Goal: Task Accomplishment & Management: Complete application form

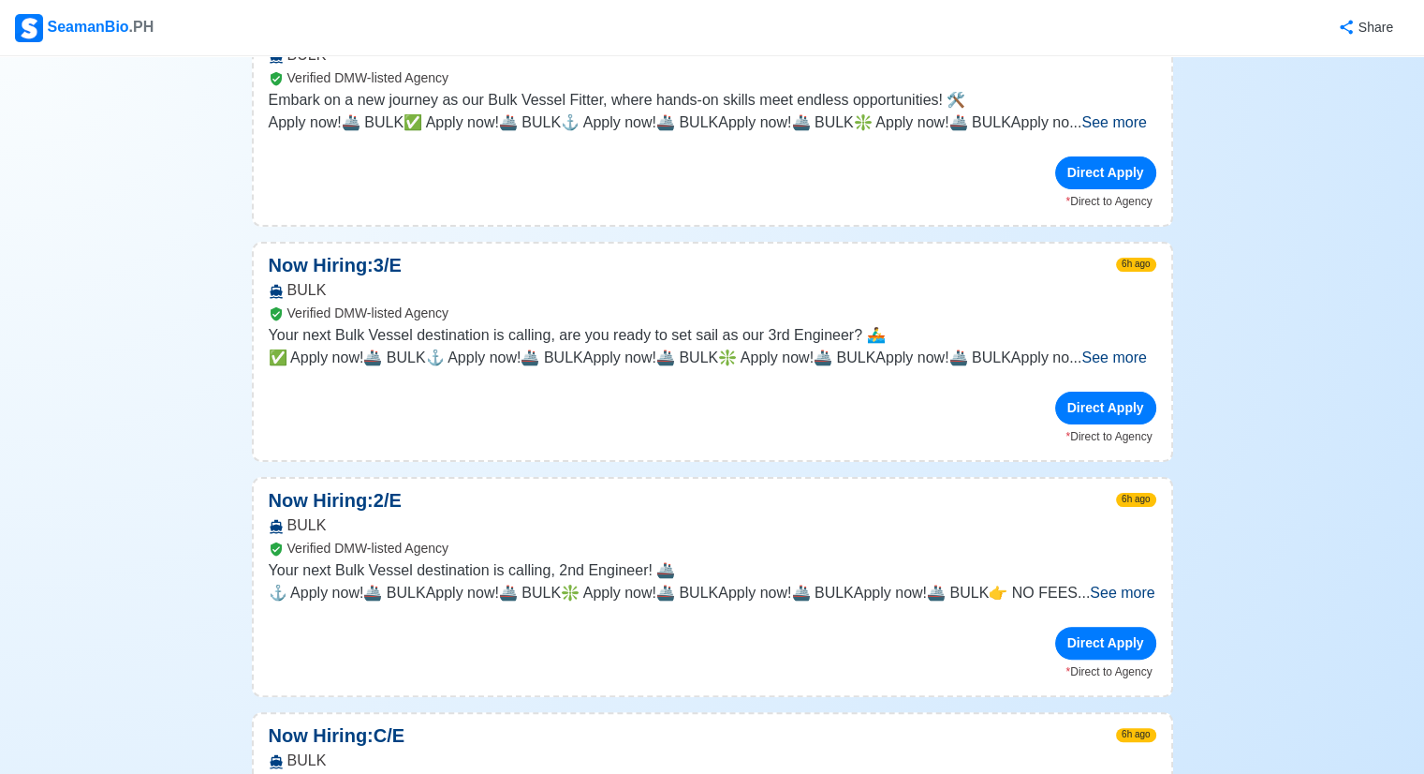
scroll to position [375, 0]
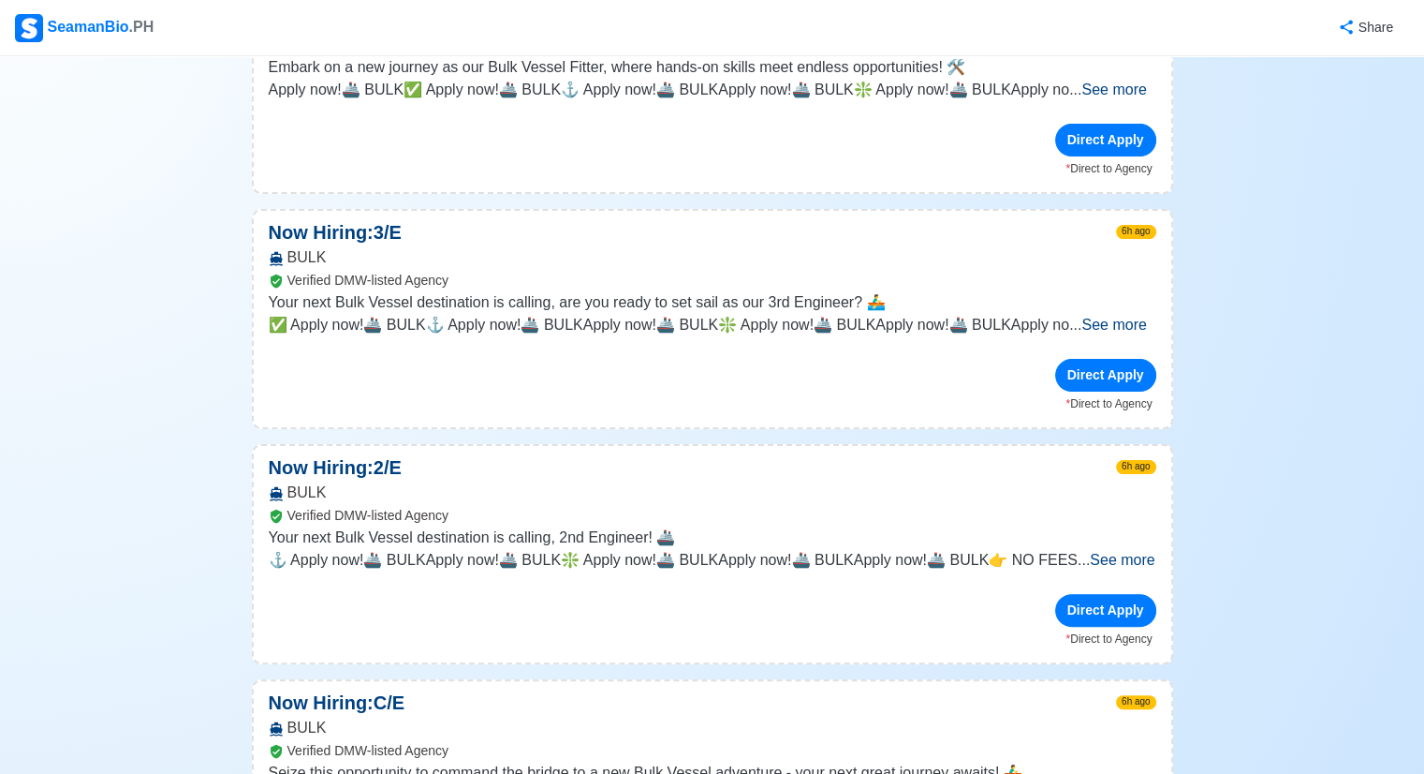
click at [1110, 554] on span "See more" at bounding box center [1122, 560] width 65 height 16
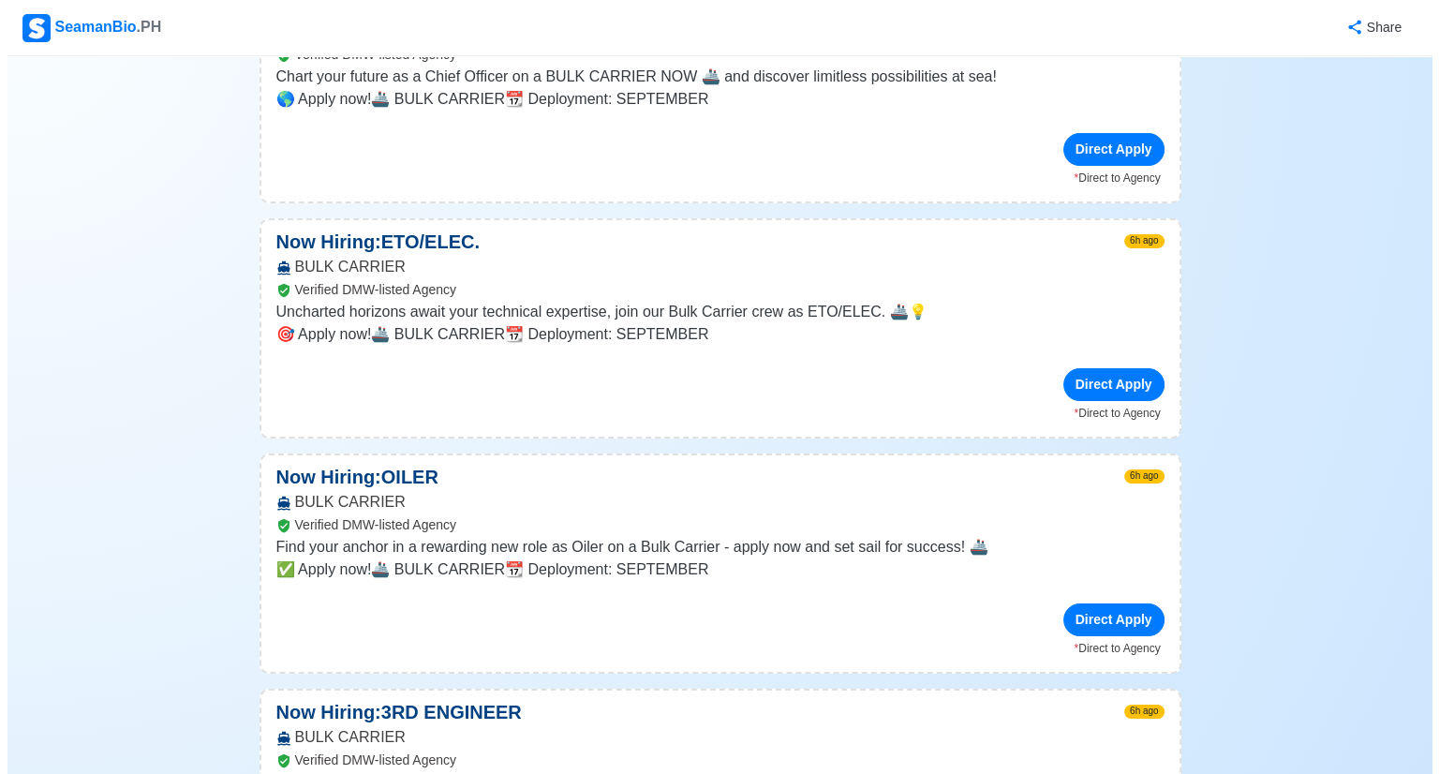
scroll to position [4121, 0]
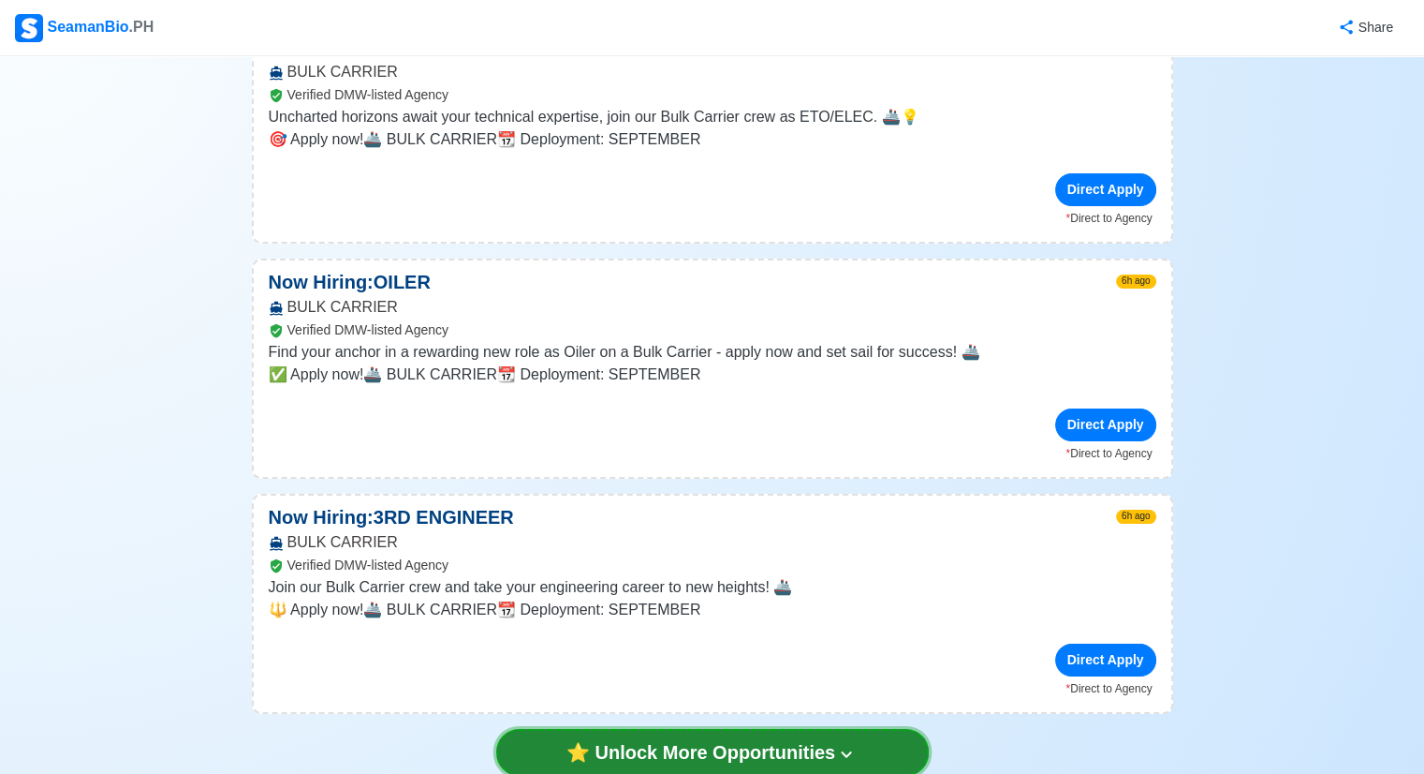
click at [716, 729] on button "⭐️ Unlock More Opportunities" at bounding box center [712, 752] width 433 height 47
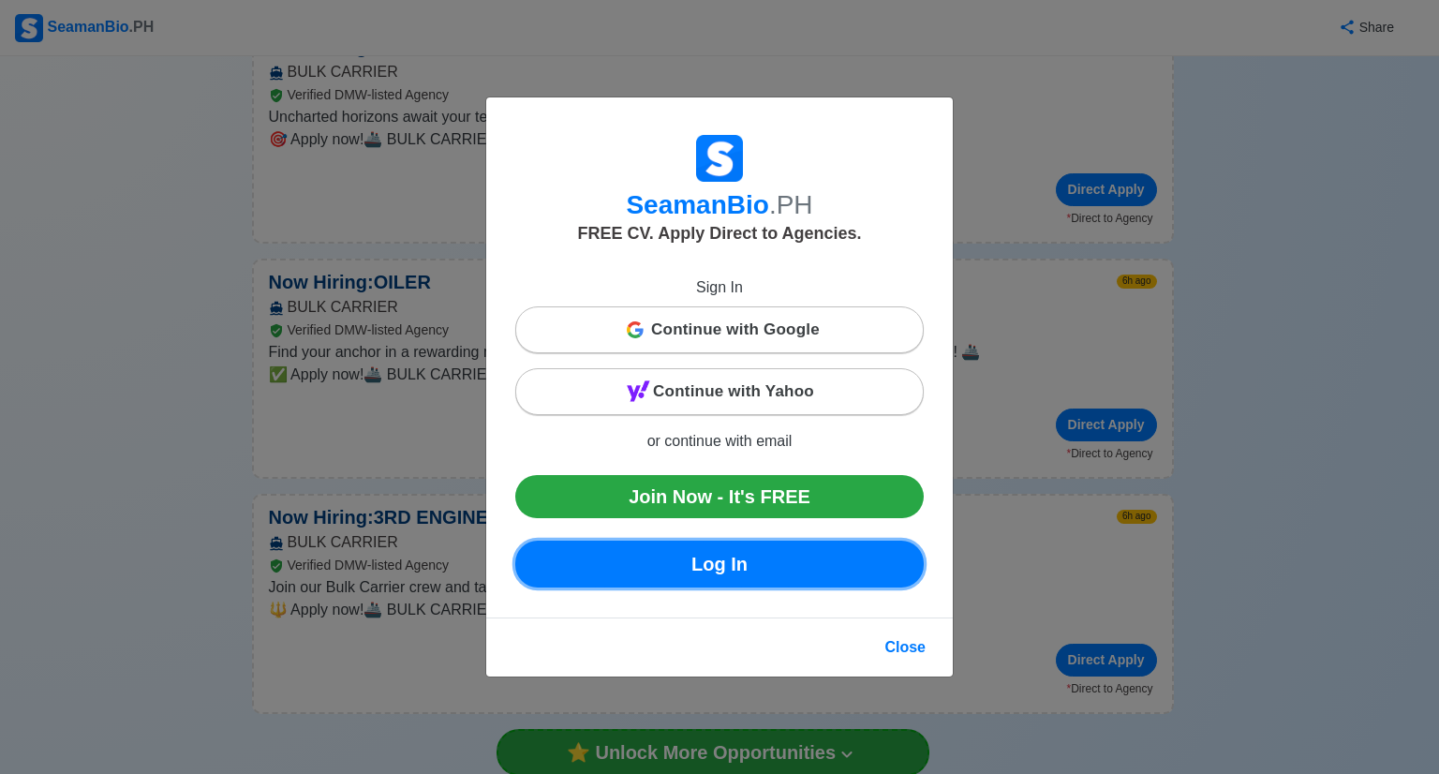
click at [734, 559] on link "Log In" at bounding box center [719, 563] width 408 height 47
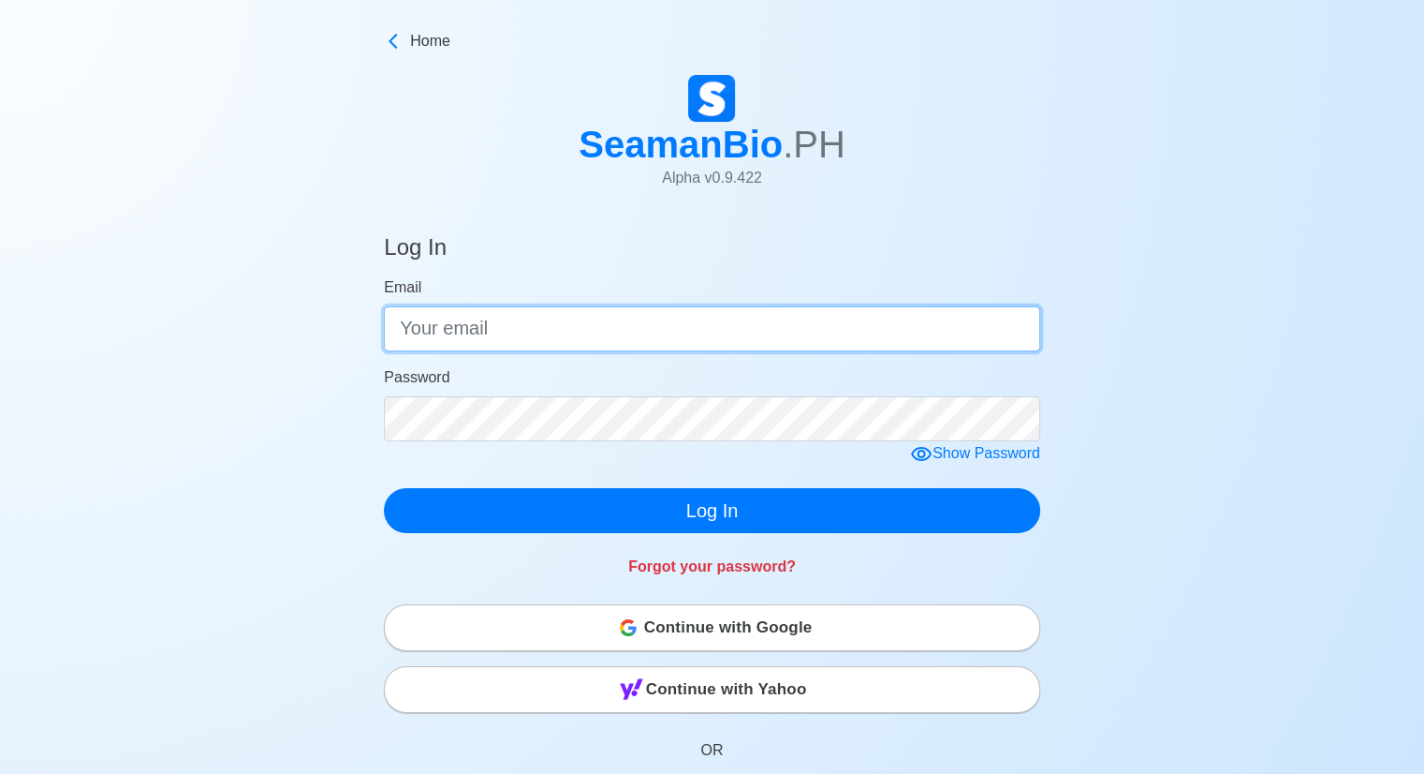
type input "[EMAIL_ADDRESS][DOMAIN_NAME]"
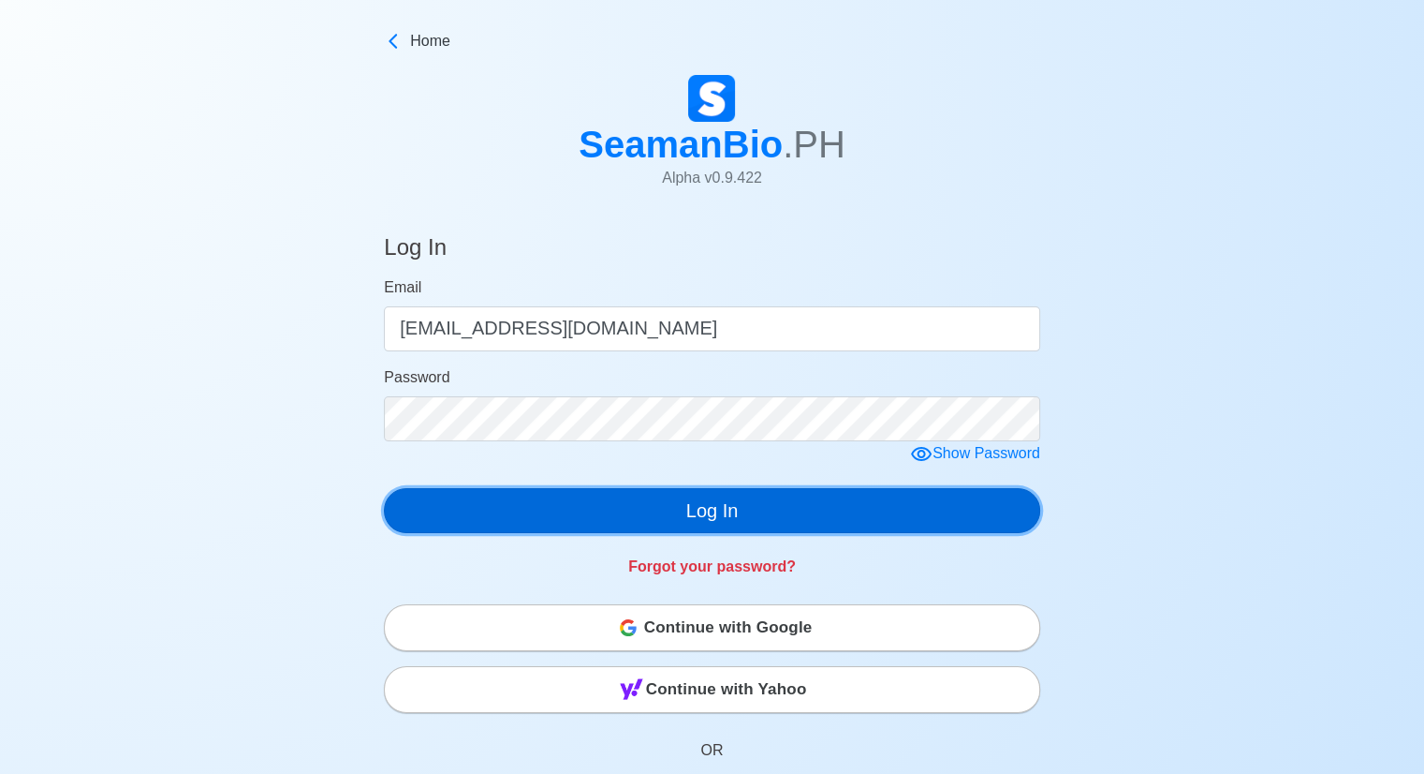
click at [732, 515] on button "Log In" at bounding box center [712, 510] width 657 height 45
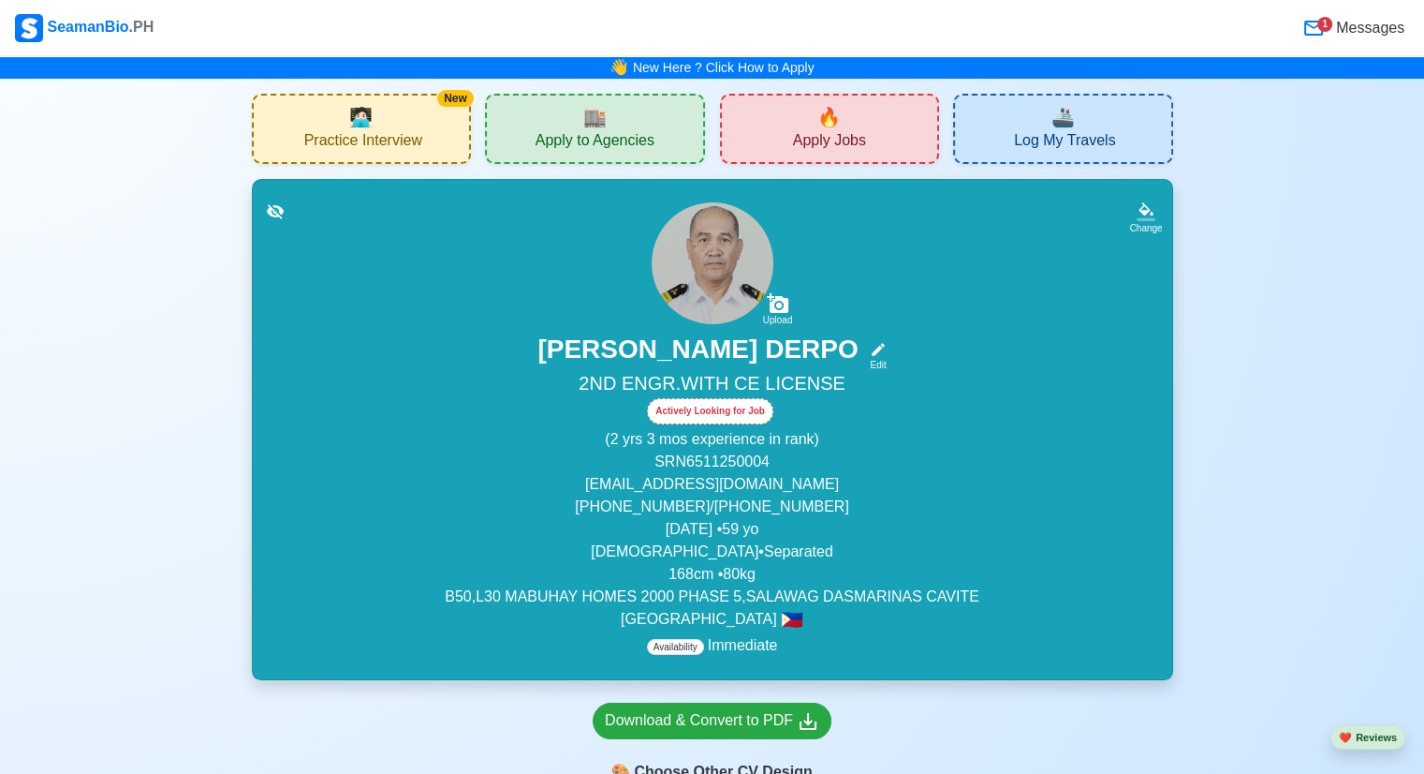
click at [850, 140] on span "Apply Jobs" at bounding box center [829, 142] width 73 height 23
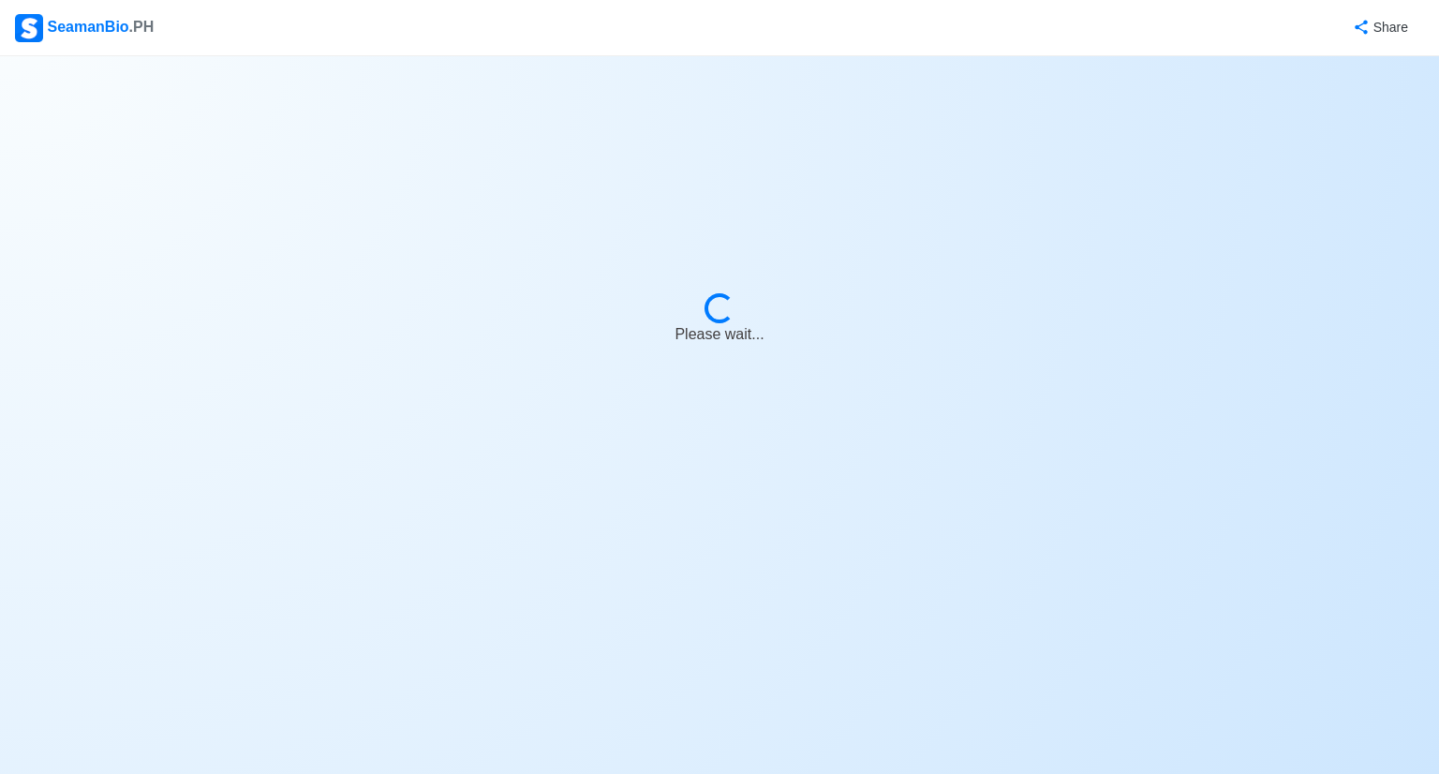
select select "2nd Engineer"
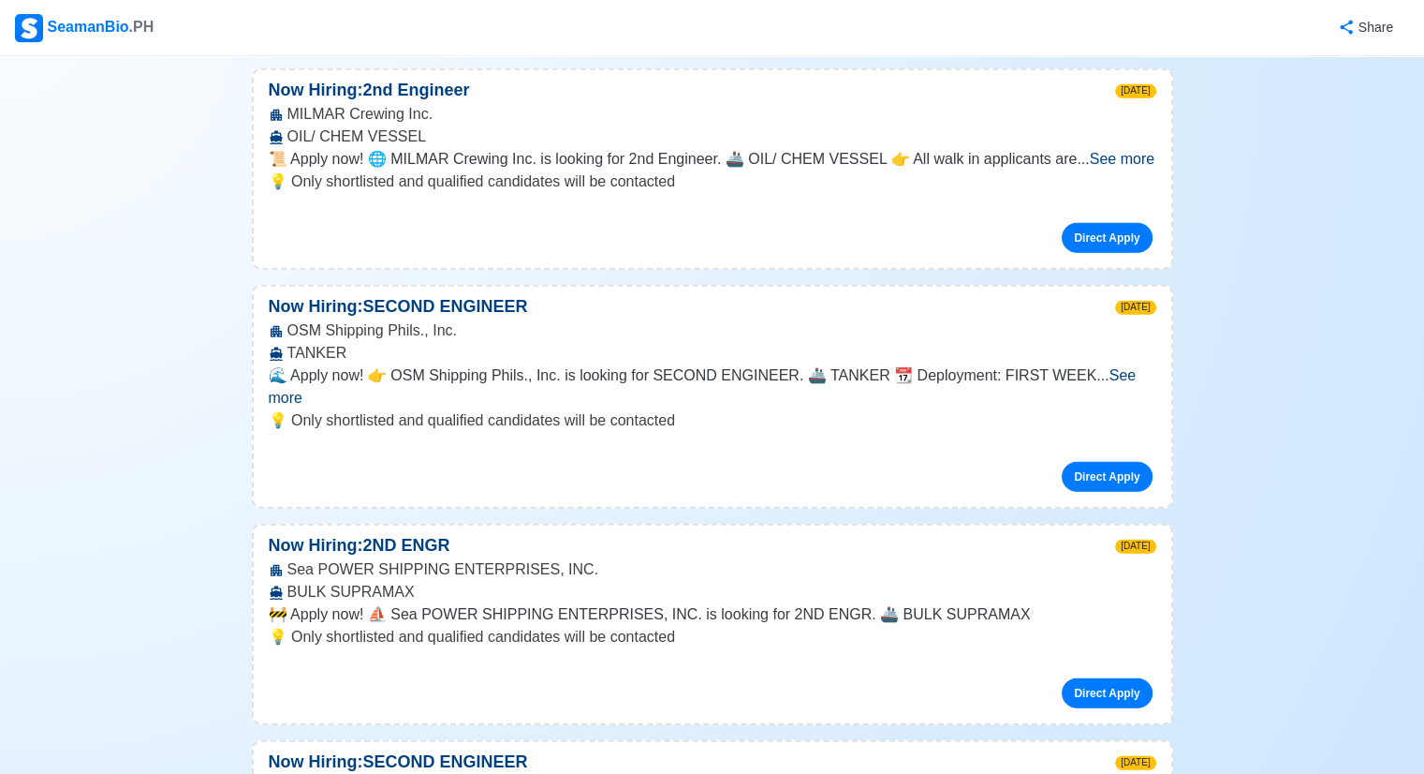
scroll to position [5057, 0]
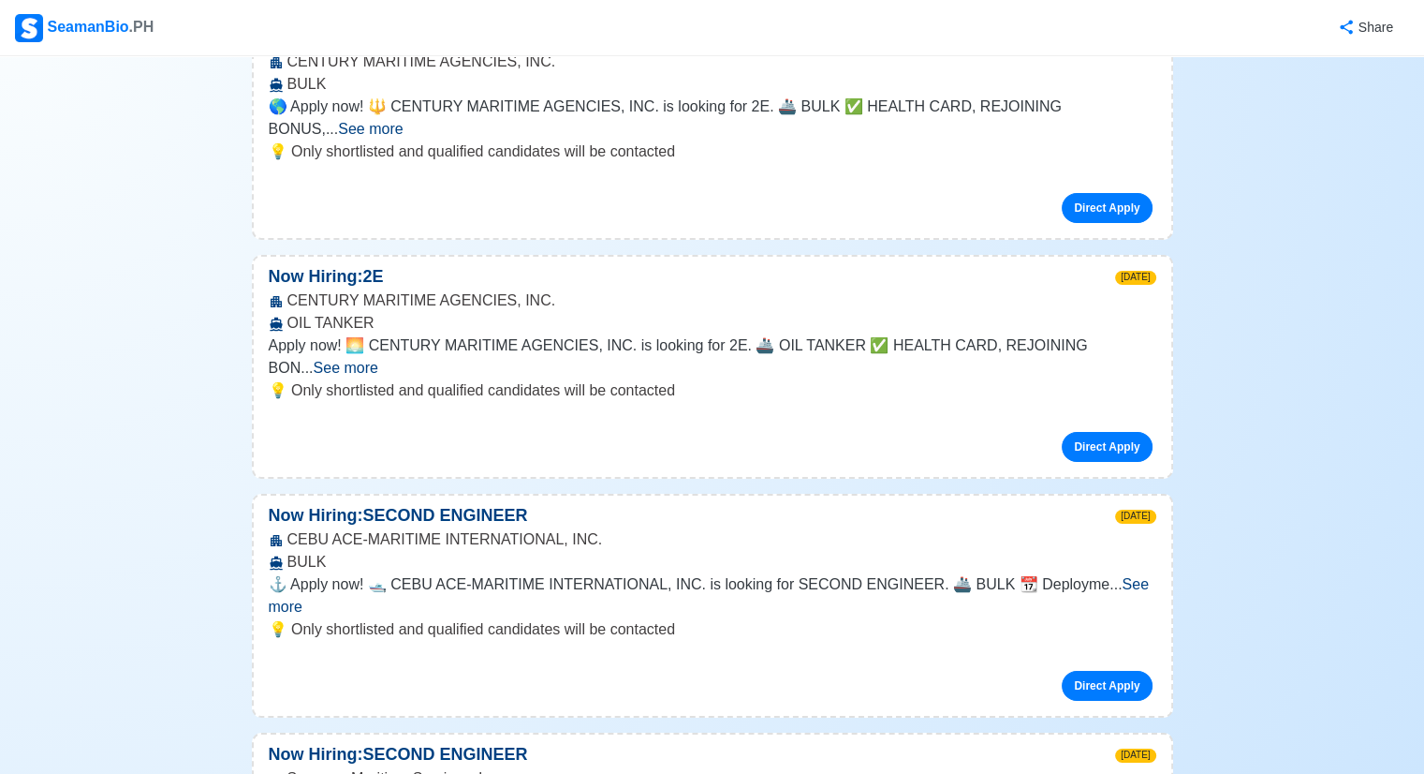
scroll to position [6649, 0]
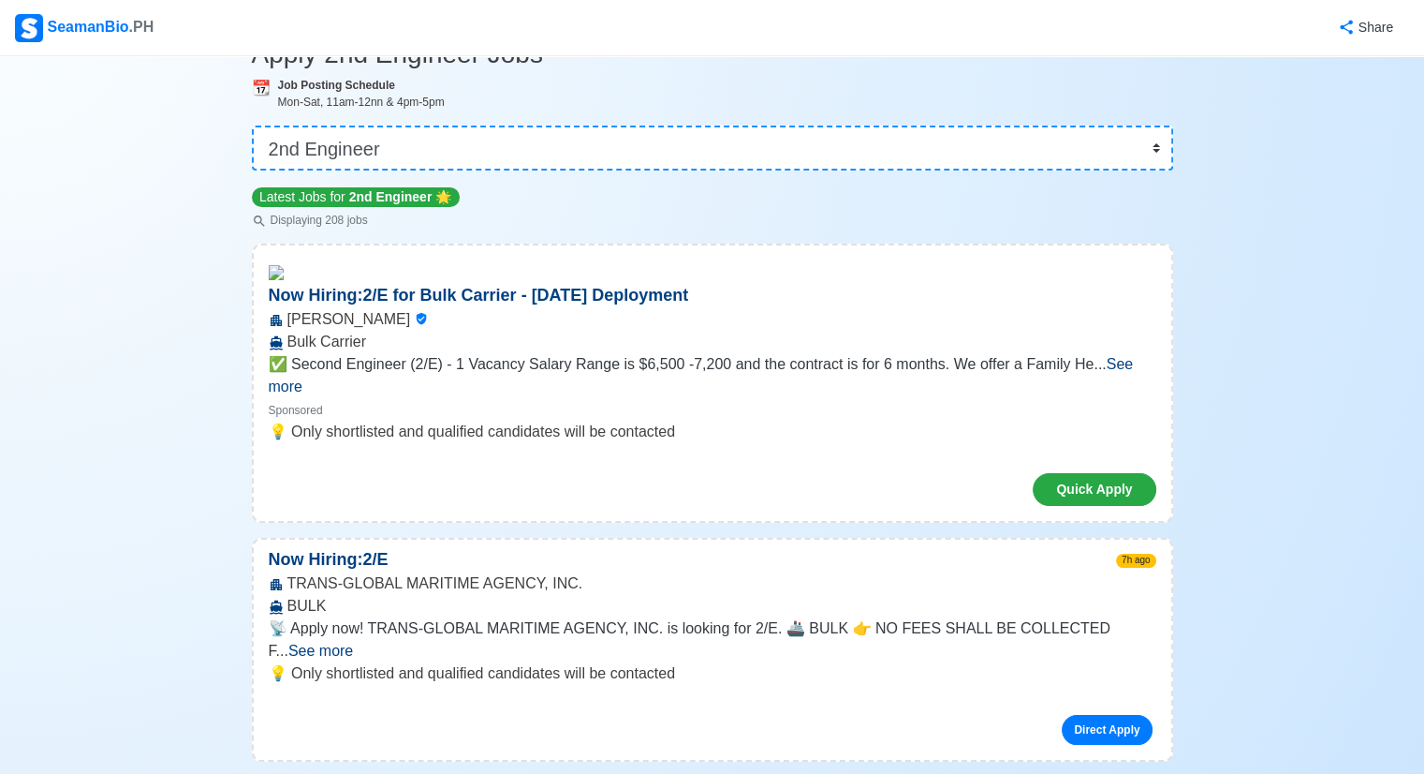
scroll to position [0, 0]
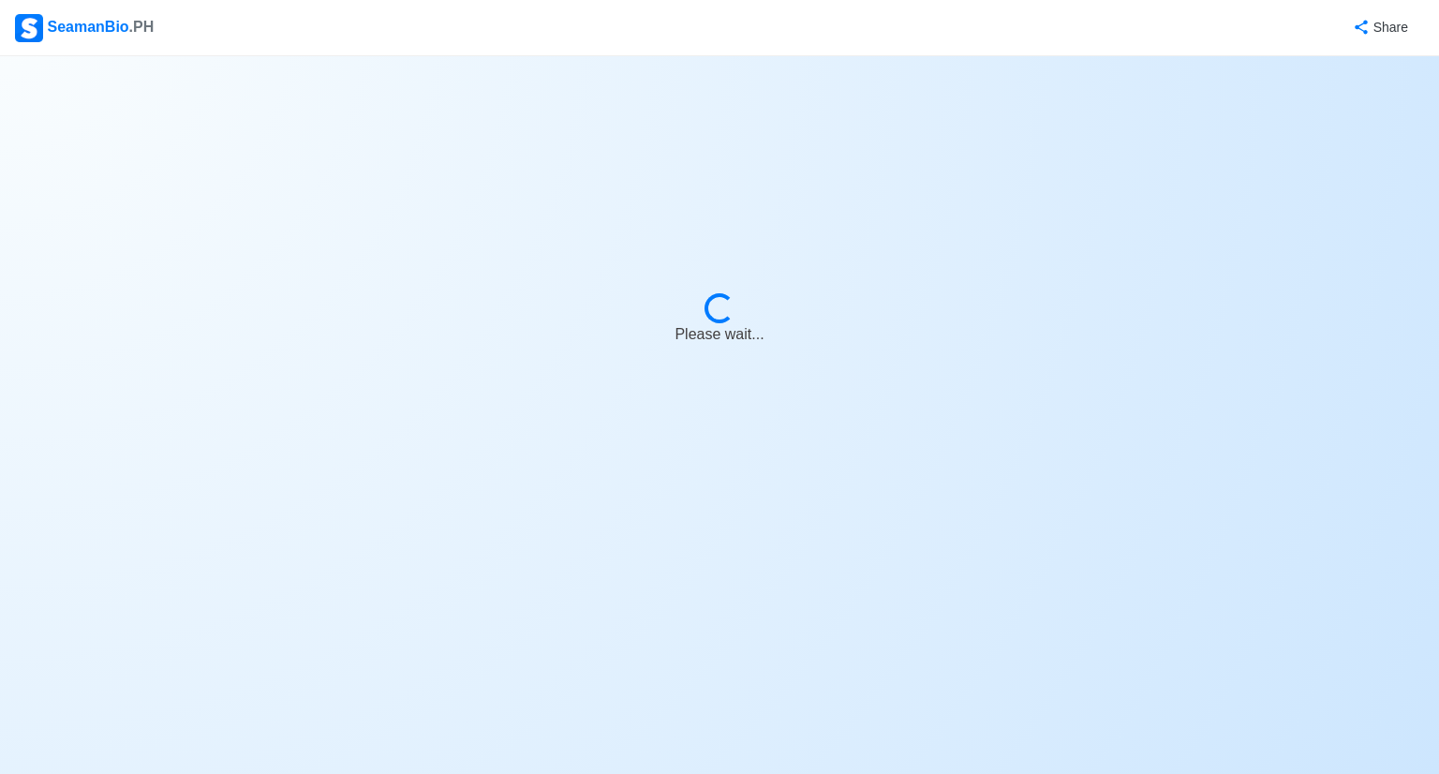
select select "2nd Engineer"
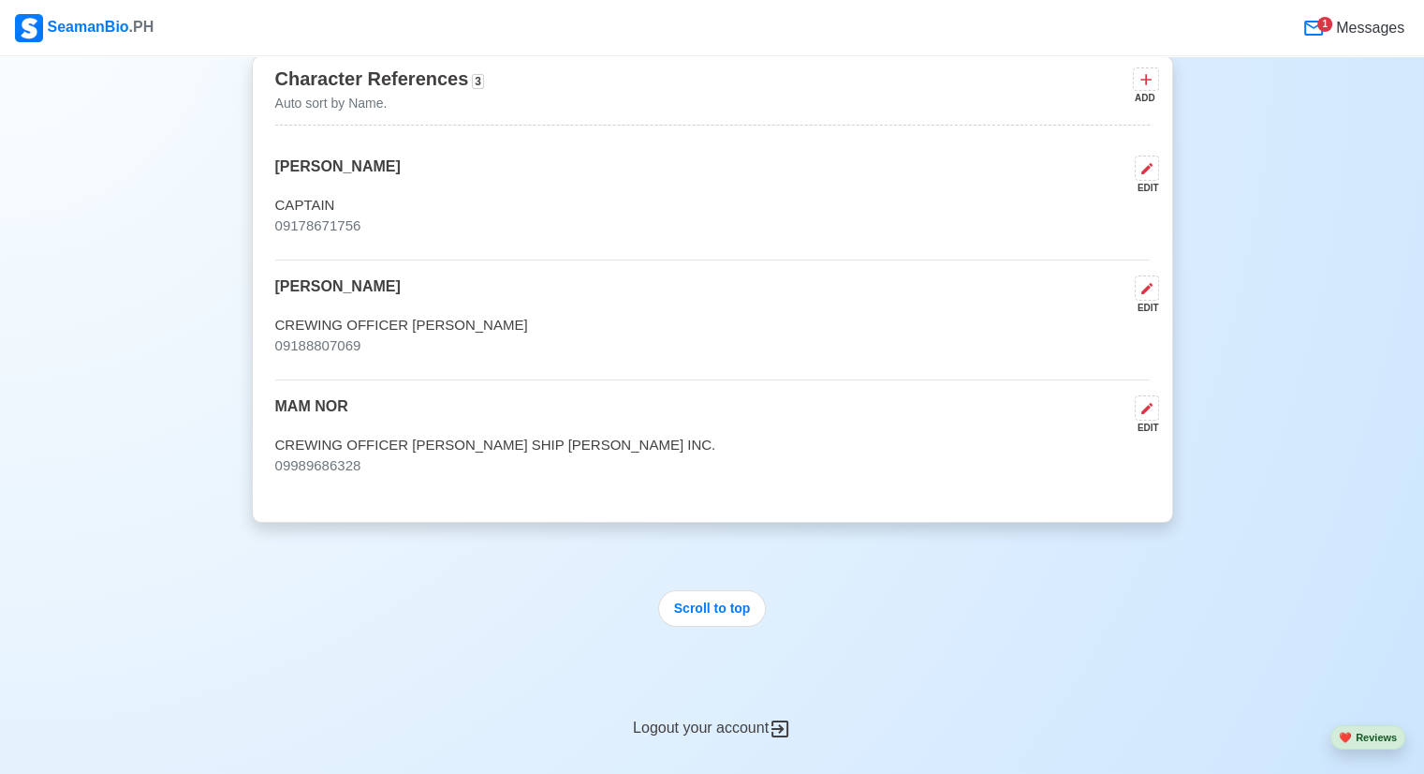
scroll to position [12735, 0]
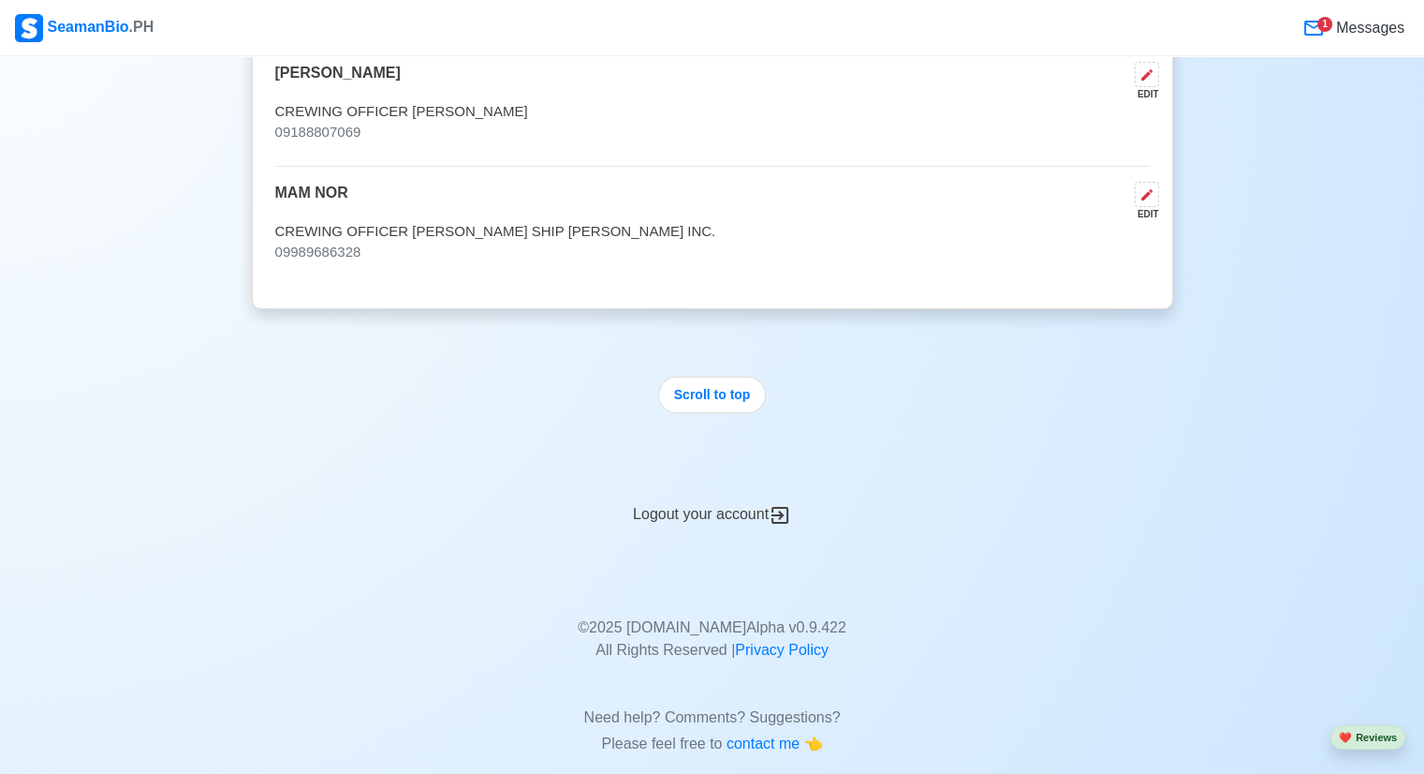
click at [693, 484] on div "Logout your account" at bounding box center [713, 503] width 922 height 46
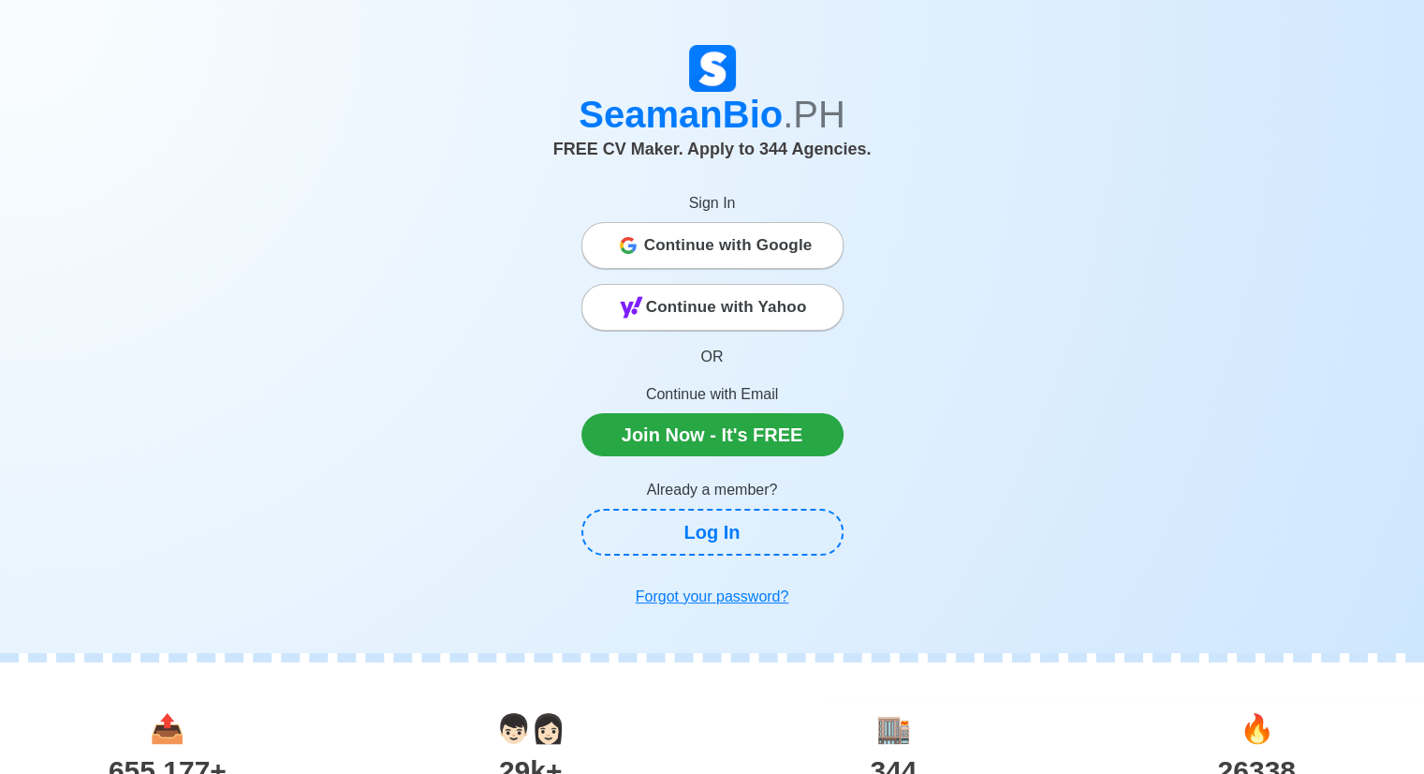
click at [892, 305] on div "SeamanBio .PH FREE CV Maker. Apply to 344 Agencies. Sign In Continue with Googl…" at bounding box center [713, 330] width 1068 height 570
